Goal: Transaction & Acquisition: Obtain resource

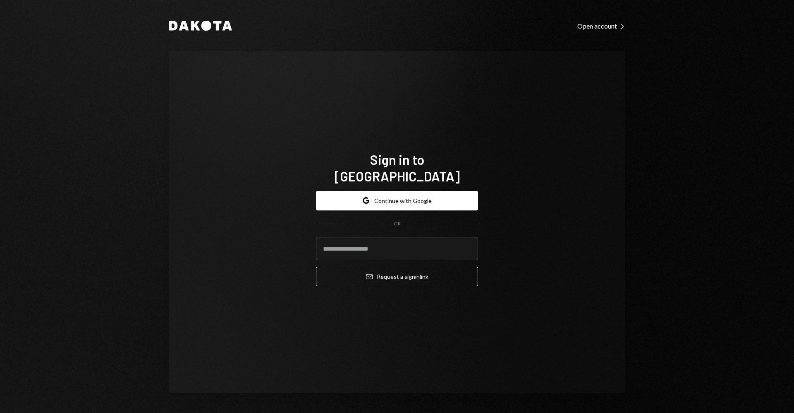
click at [515, 189] on div "Sign in to [GEOGRAPHIC_DATA] Google Continue with Google OR Email Request a sig…" at bounding box center [397, 222] width 457 height 342
click at [460, 191] on button "Google Continue with Google" at bounding box center [397, 200] width 162 height 19
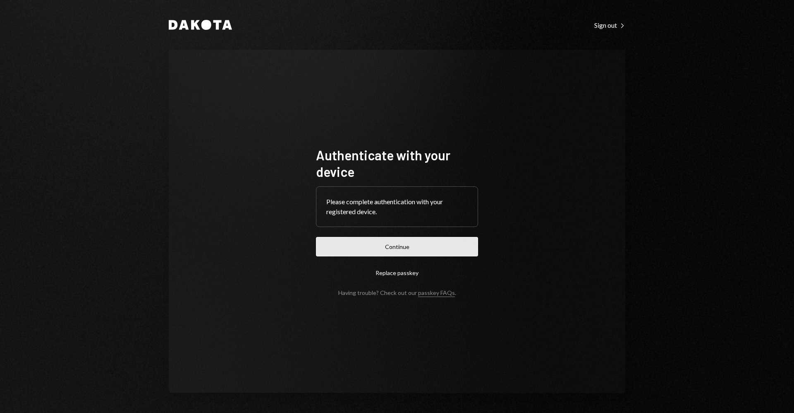
click at [392, 253] on button "Continue" at bounding box center [397, 246] width 162 height 19
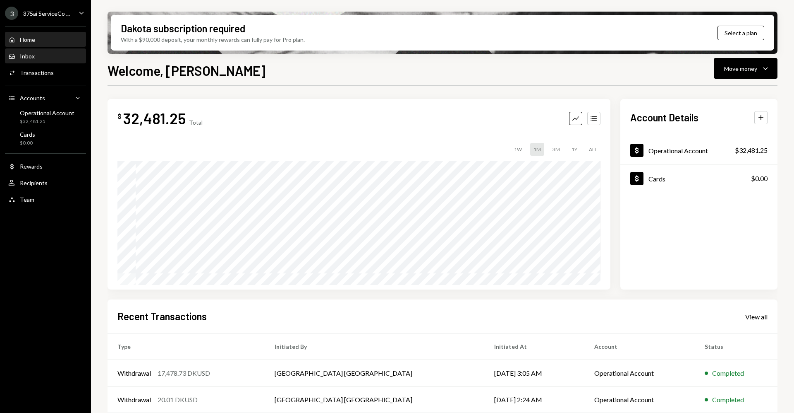
click at [66, 51] on div "Inbox Inbox" at bounding box center [45, 56] width 74 height 14
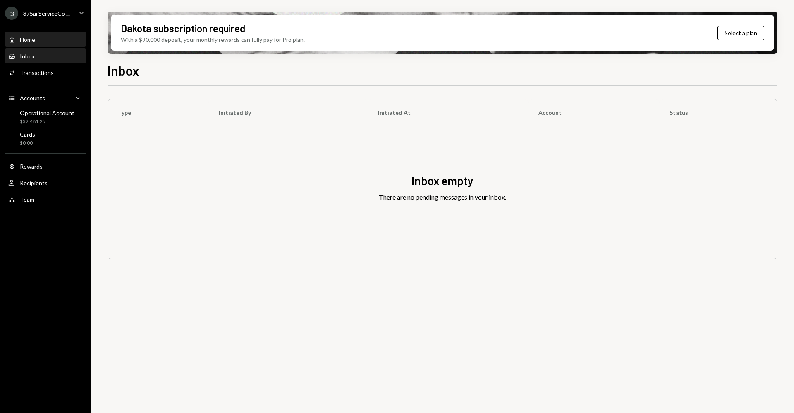
click at [64, 38] on div "Home Home" at bounding box center [45, 39] width 74 height 7
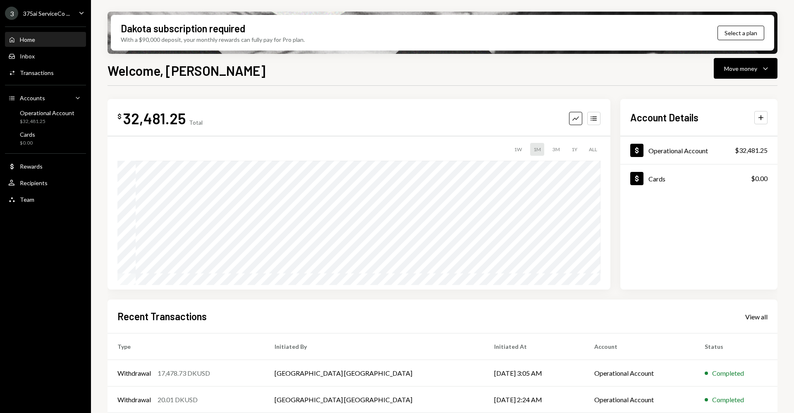
click at [69, 17] on div "375ai ServiceCo ..." at bounding box center [46, 13] width 47 height 7
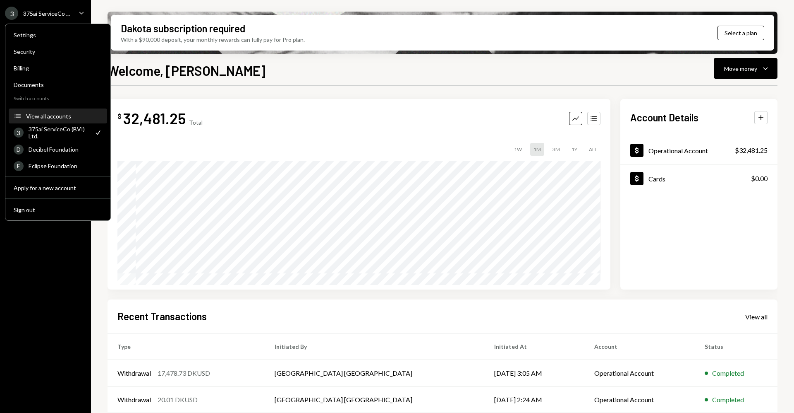
click at [64, 120] on button "Accounts View all accounts" at bounding box center [58, 116] width 98 height 15
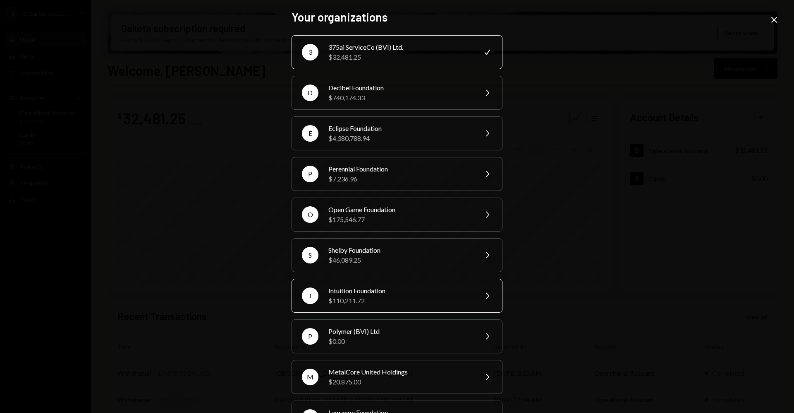
click at [449, 293] on div "Intuition Foundation" at bounding box center [401, 291] width 144 height 10
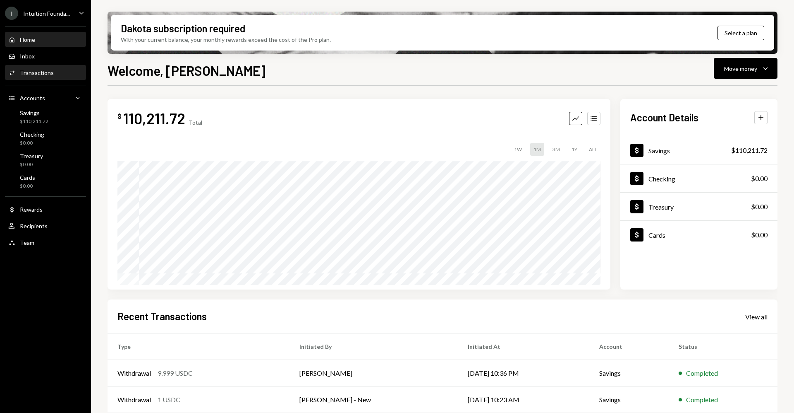
click at [65, 75] on div "Activities Transactions" at bounding box center [45, 72] width 74 height 7
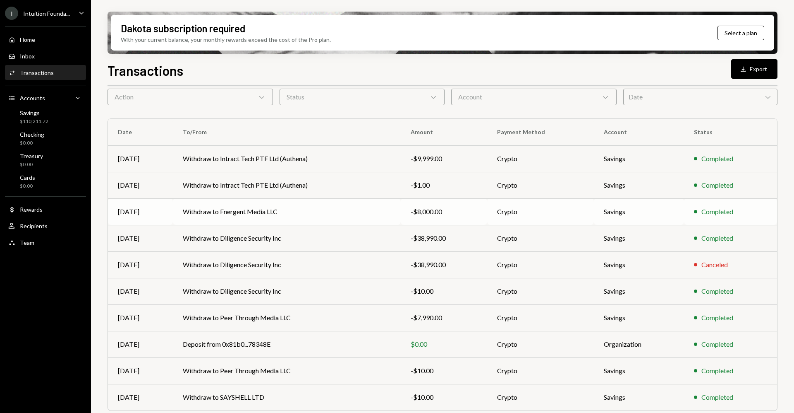
scroll to position [52, 0]
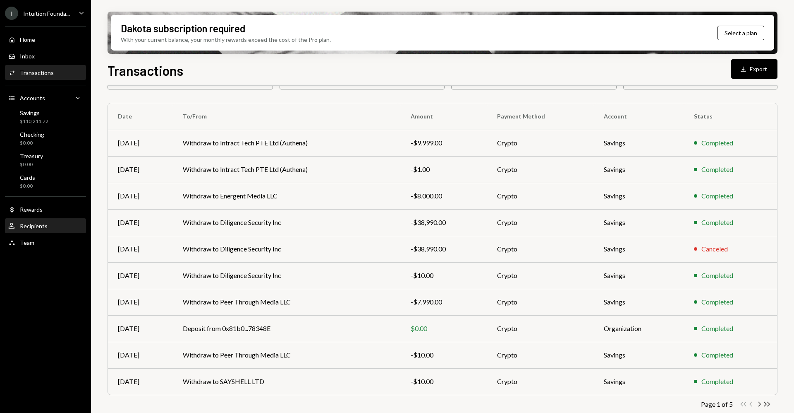
click at [33, 225] on div "Recipients" at bounding box center [34, 225] width 28 height 7
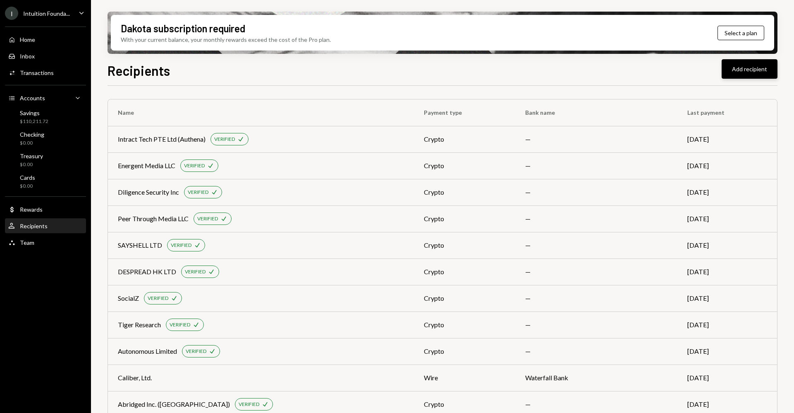
click at [755, 70] on button "Add recipient" at bounding box center [750, 68] width 56 height 19
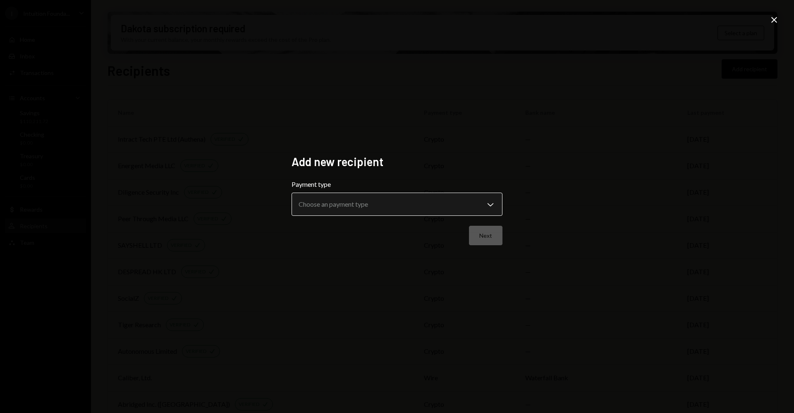
click at [380, 205] on body "I Intuition Founda... Caret Down Home Home Inbox Inbox Activities Transactions …" at bounding box center [397, 206] width 794 height 413
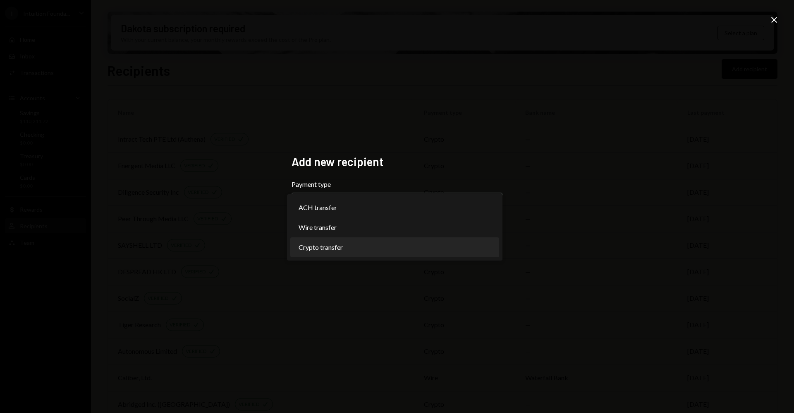
select select "******"
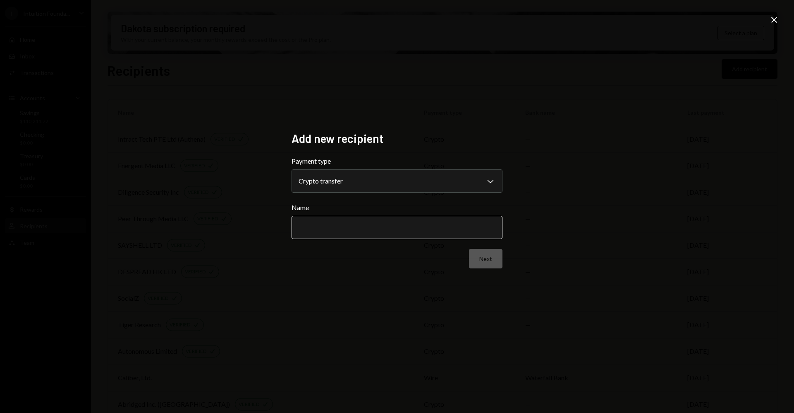
click at [349, 230] on input "Name" at bounding box center [397, 227] width 211 height 23
type input "**********"
click at [512, 258] on div "**********" at bounding box center [397, 206] width 231 height 170
click at [488, 259] on button "Next" at bounding box center [486, 258] width 34 height 19
click at [365, 195] on form "Network Choose a network Chevron Down ******** ****** Address Back Done" at bounding box center [397, 212] width 211 height 112
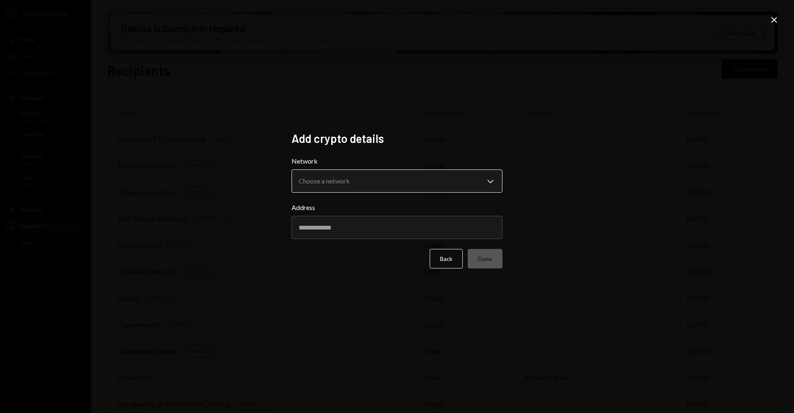
click at [365, 190] on body "I Intuition Founda... Caret Down Home Home Inbox Inbox Activities Transactions …" at bounding box center [397, 206] width 794 height 413
select select "**********"
click at [334, 224] on input "Address" at bounding box center [397, 227] width 211 height 23
paste input "**********"
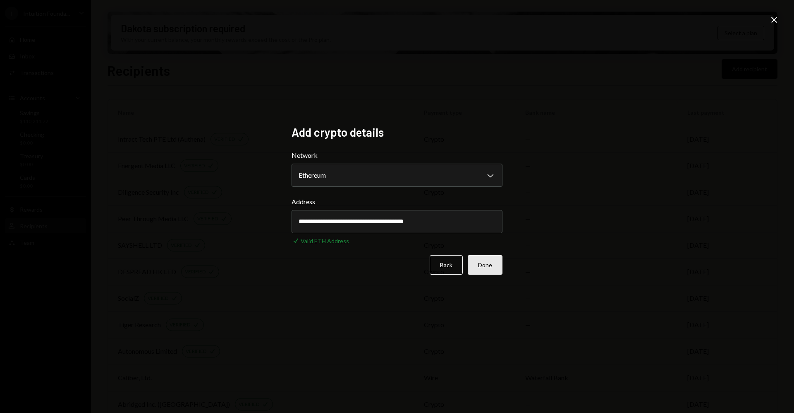
type input "**********"
click at [482, 263] on button "Done" at bounding box center [485, 264] width 35 height 19
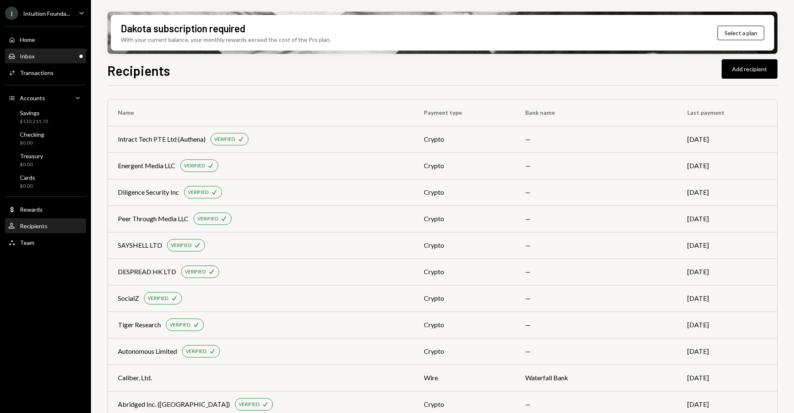
click at [48, 57] on div "Inbox Inbox" at bounding box center [45, 56] width 74 height 7
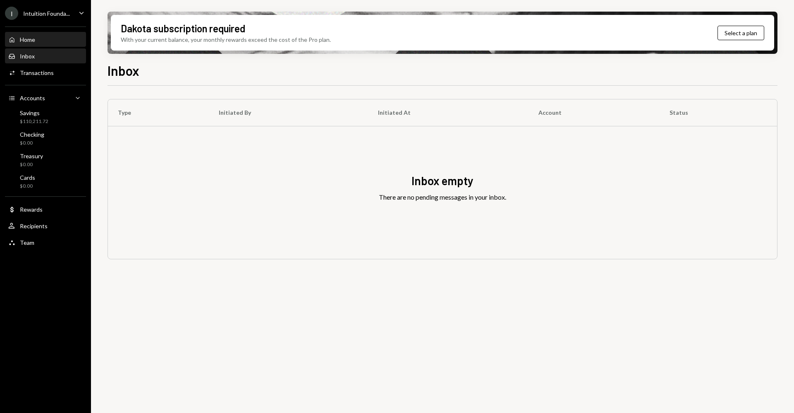
click at [57, 44] on div "Home Home" at bounding box center [45, 40] width 74 height 14
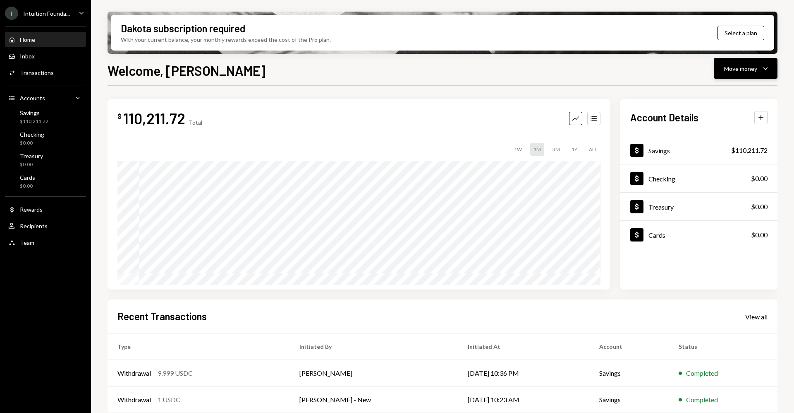
click at [725, 65] on button "Move money Caret Down" at bounding box center [746, 68] width 64 height 21
click at [717, 95] on div "Send" at bounding box center [739, 93] width 60 height 9
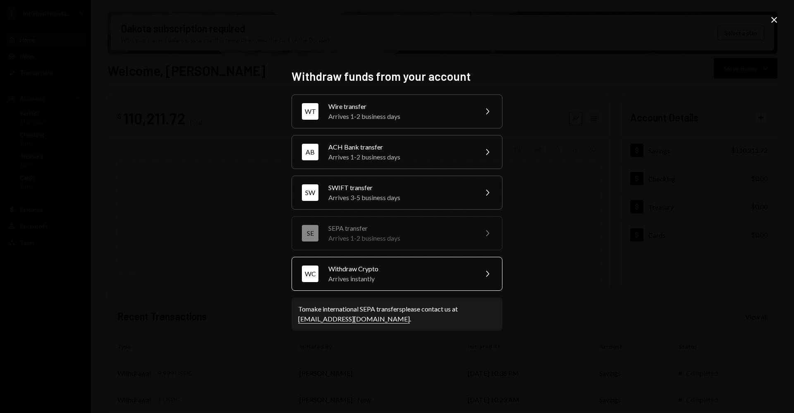
click at [396, 269] on div "Withdraw Crypto" at bounding box center [401, 269] width 144 height 10
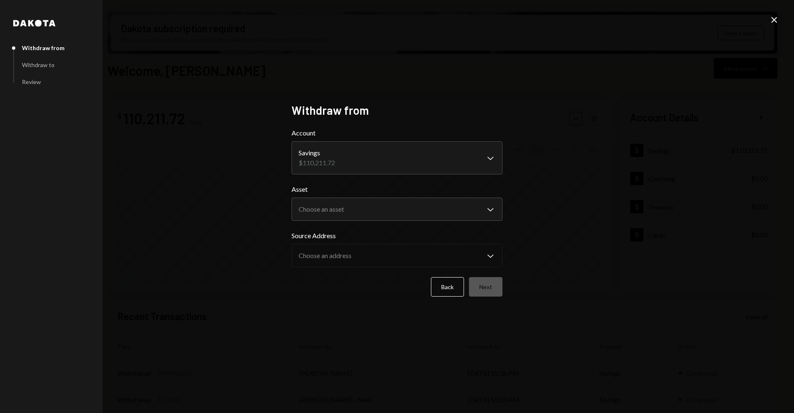
click at [359, 156] on body "I Intuition Founda... Caret Down Home Home Inbox Inbox Activities Transactions …" at bounding box center [397, 206] width 794 height 413
click at [362, 213] on body "I Intuition Founda... Caret Down Home Home Inbox Inbox Activities Transactions …" at bounding box center [397, 206] width 794 height 413
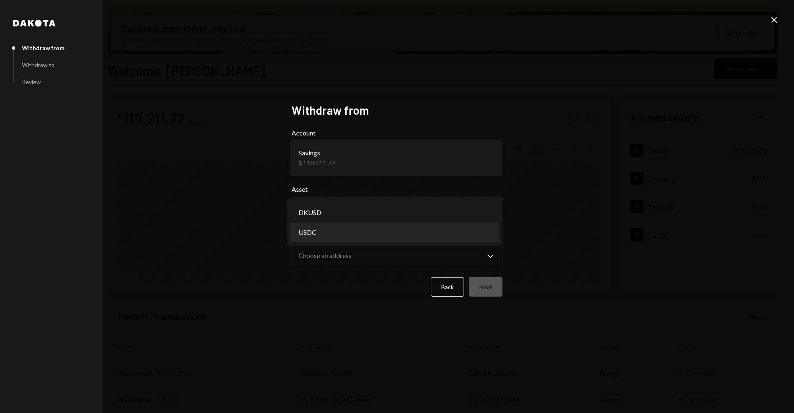
select select "****"
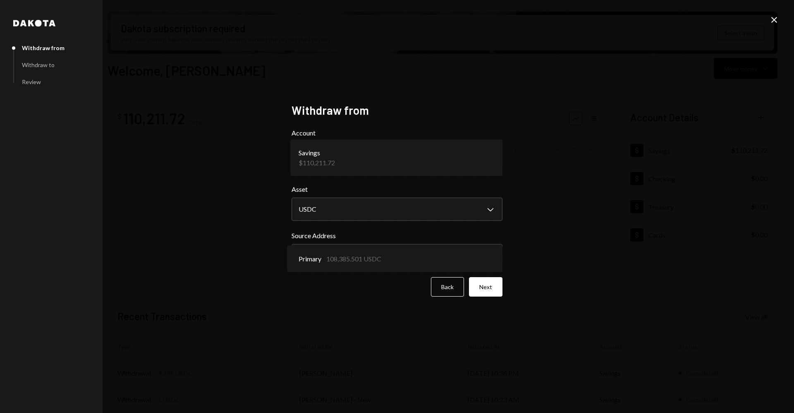
select select "****"
click at [480, 288] on button "Next" at bounding box center [486, 286] width 34 height 19
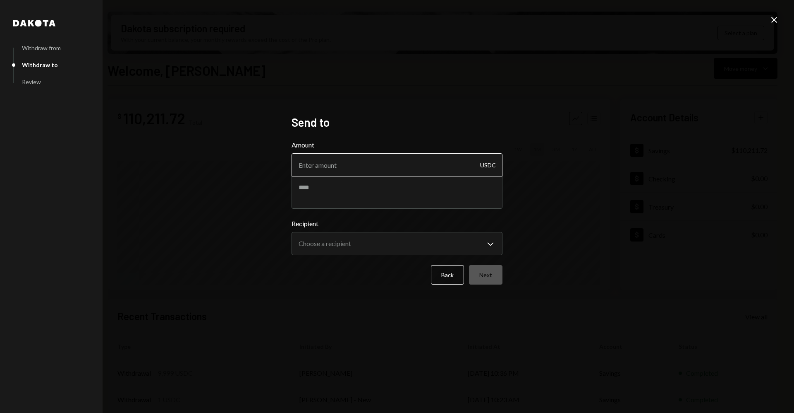
click at [370, 168] on input "Amount" at bounding box center [397, 164] width 211 height 23
type input "1"
click at [360, 242] on body "I Intuition Founda... Caret Down Home Home Inbox Inbox Activities Transactions …" at bounding box center [397, 206] width 794 height 413
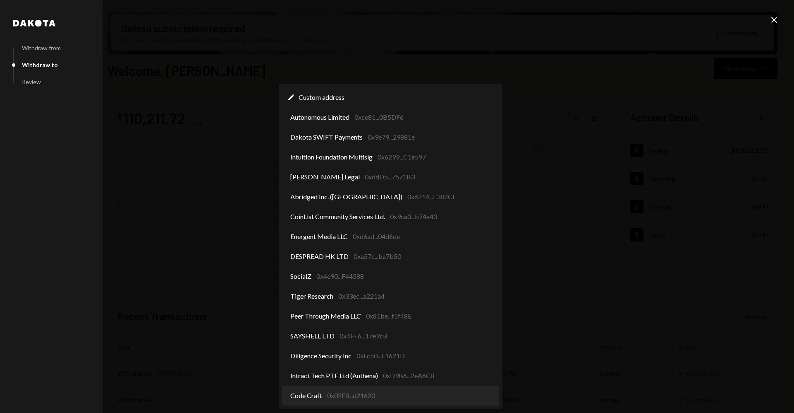
select select "**********"
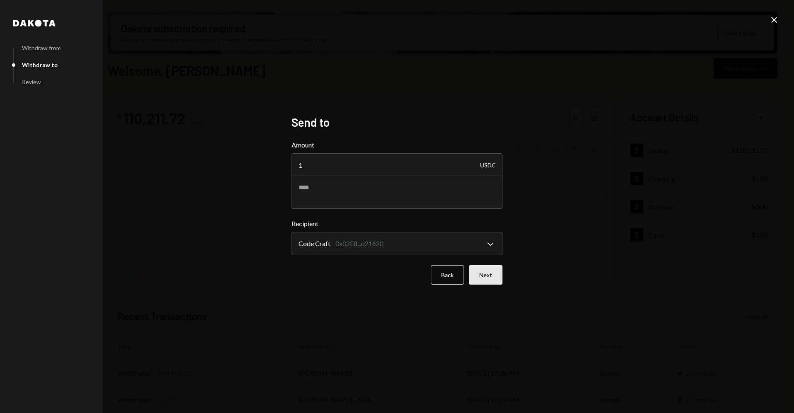
click at [483, 280] on button "Next" at bounding box center [486, 274] width 34 height 19
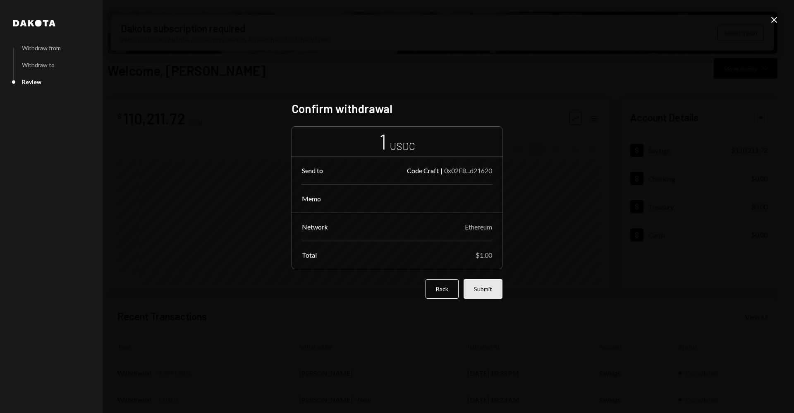
click at [487, 287] on button "Submit" at bounding box center [483, 288] width 39 height 19
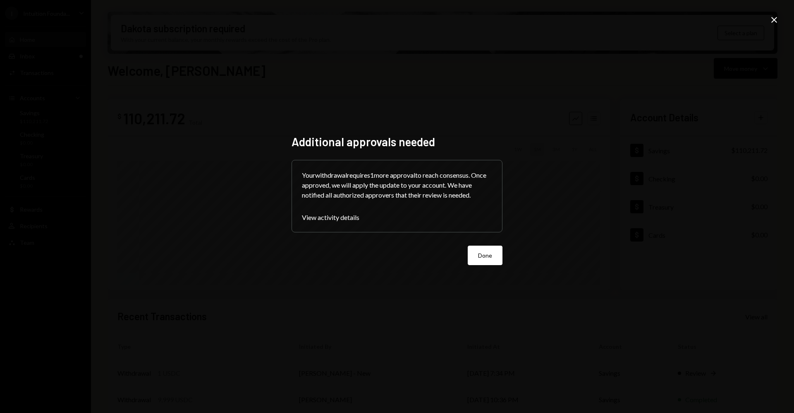
click at [494, 268] on div "Additional approvals needed Your withdrawal requires 1 more approval to reach c…" at bounding box center [397, 206] width 211 height 144
click at [490, 260] on button "Done" at bounding box center [485, 254] width 35 height 19
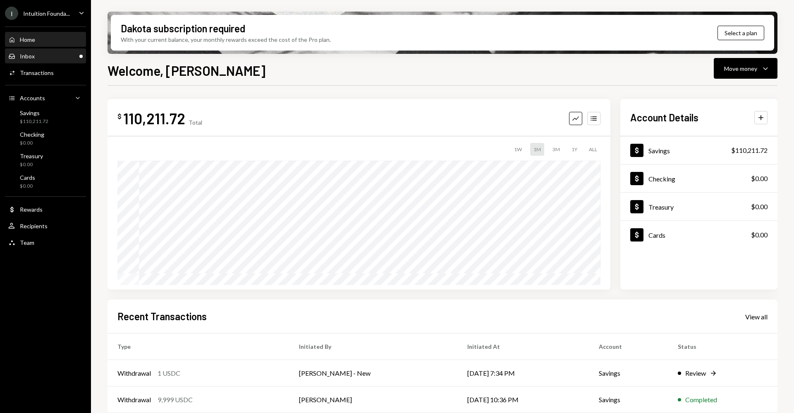
click at [59, 60] on div "Inbox Inbox" at bounding box center [45, 56] width 74 height 14
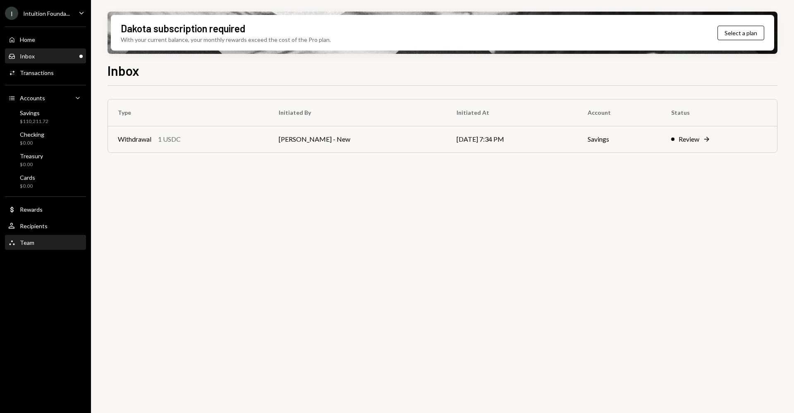
click at [41, 245] on div "Team Team" at bounding box center [45, 242] width 74 height 7
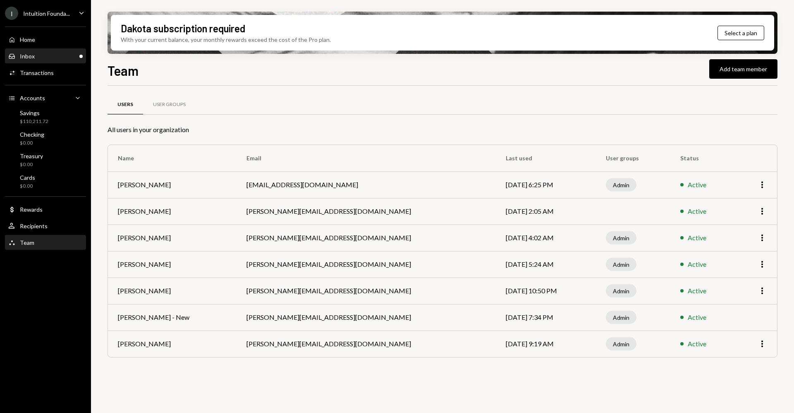
click at [48, 55] on div "Inbox Inbox" at bounding box center [45, 56] width 74 height 7
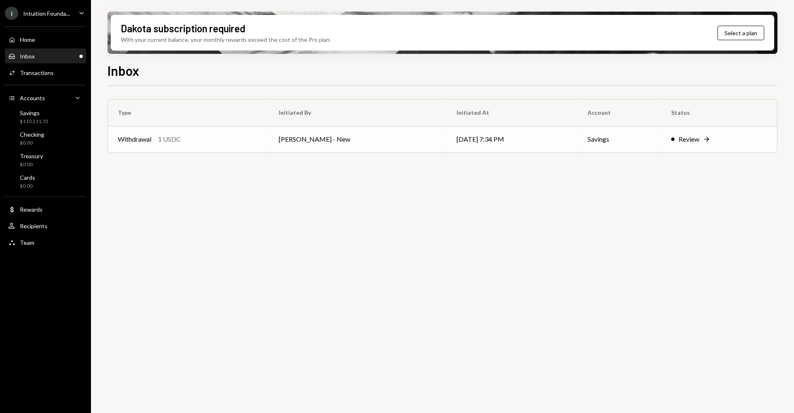
click at [656, 135] on td "Savings" at bounding box center [620, 139] width 84 height 26
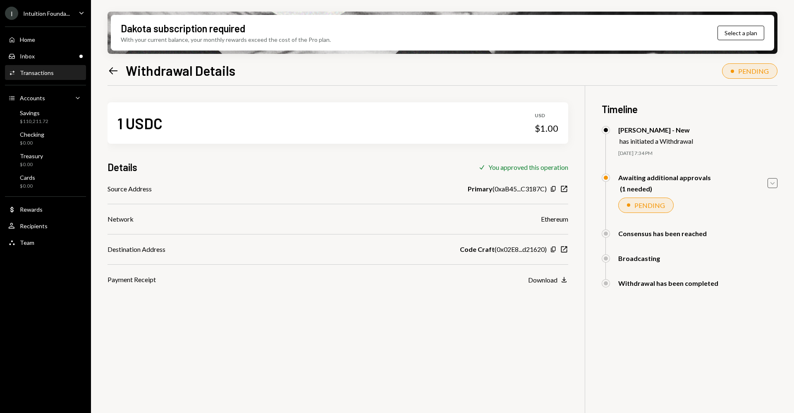
click at [773, 182] on icon "Caret Down" at bounding box center [772, 182] width 9 height 9
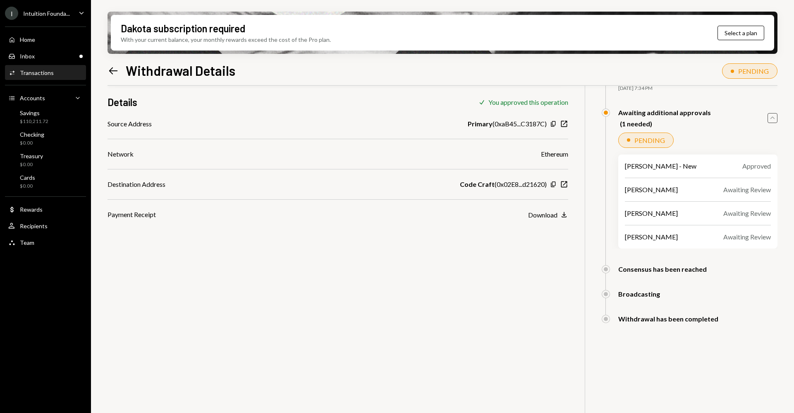
scroll to position [66, 0]
click at [60, 47] on div "Home Home Inbox Inbox Activities Transactions Accounts Accounts Caret Down Savi…" at bounding box center [45, 137] width 91 height 230
click at [62, 55] on div "Inbox Inbox" at bounding box center [45, 56] width 74 height 7
